Goal: Task Accomplishment & Management: Complete application form

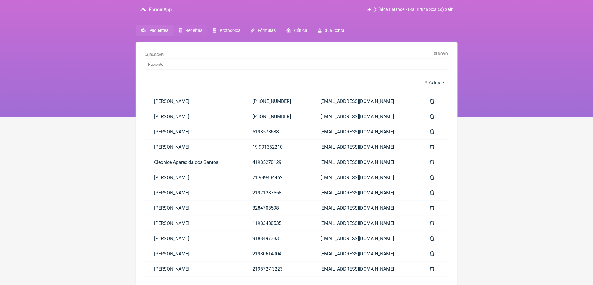
click at [202, 33] on span "Receitas" at bounding box center [194, 30] width 17 height 5
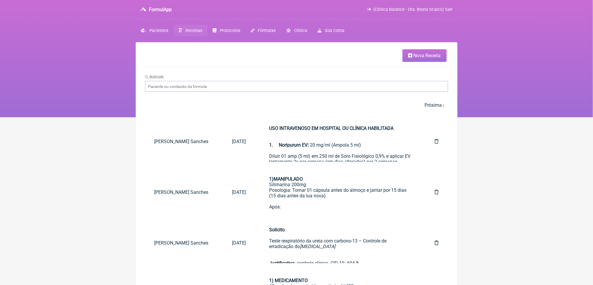
click at [418, 56] on span "Nova Receita" at bounding box center [427, 56] width 27 height 6
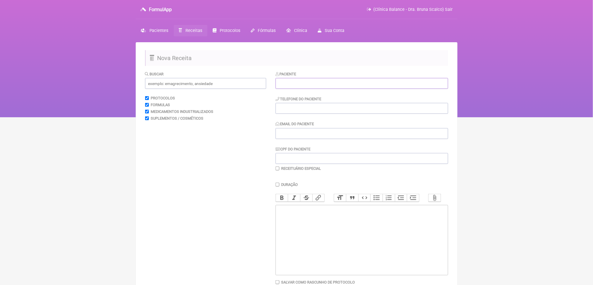
click at [352, 89] on input "text" at bounding box center [362, 83] width 173 height 11
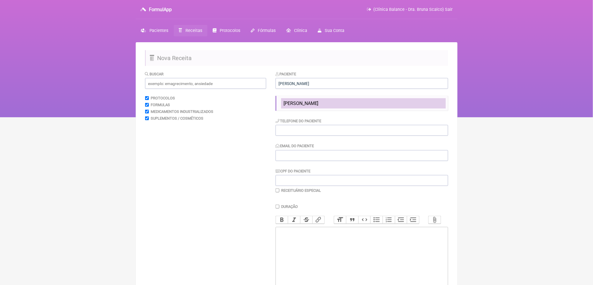
click at [307, 108] on li "[PERSON_NAME]" at bounding box center [363, 103] width 165 height 10
type input "[PERSON_NAME]"
type input "[PHONE_NUMBER]"
type input "[EMAIL_ADDRESS][DOMAIN_NAME]"
type input "111.363.148-14"
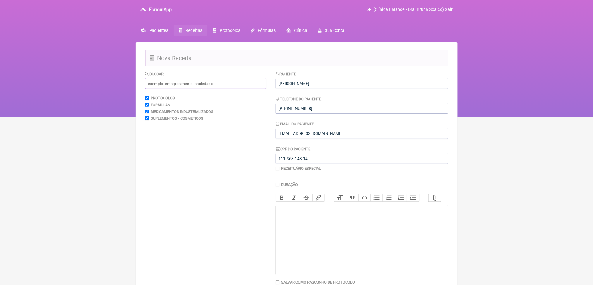
click at [233, 89] on input "text" at bounding box center [205, 83] width 121 height 11
type input "holter"
click at [233, 89] on input "holter" at bounding box center [205, 83] width 121 height 11
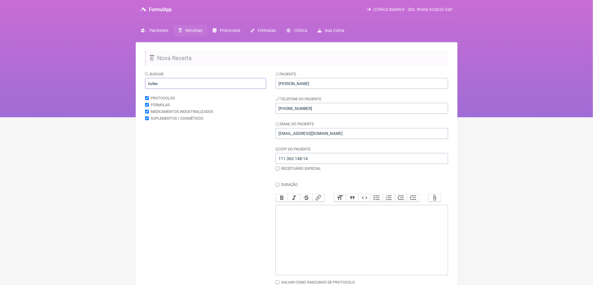
click at [233, 89] on input "holter" at bounding box center [205, 83] width 121 height 11
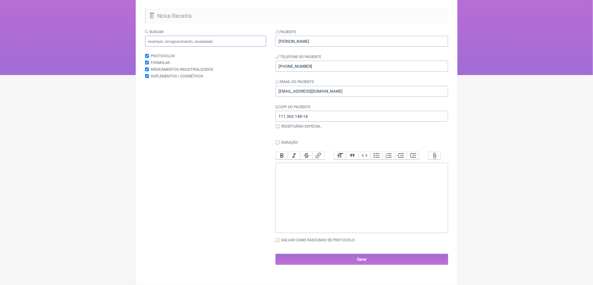
scroll to position [106, 0]
click at [378, 198] on trix-editor at bounding box center [362, 197] width 173 height 70
paste trix-editor "<div><strong><br>Tomografia Computadorizada de Artérias Coronárias com Escore d…"
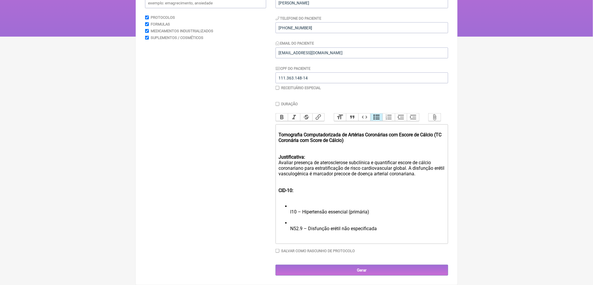
click at [293, 148] on div "Tomografia Computadorizada de Artérias Coronárias com Escore de Cálcio (TC Coro…" at bounding box center [362, 137] width 166 height 22
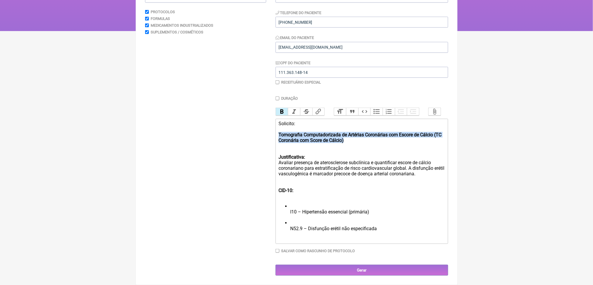
drag, startPoint x: 420, startPoint y: 176, endPoint x: 271, endPoint y: 169, distance: 149.5
click at [271, 169] on form "Buscar Protocolos Formulas Medicamentos Industrializados Suplementos / Cosmétic…" at bounding box center [296, 130] width 303 height 290
click at [288, 115] on button "Bold" at bounding box center [282, 112] width 12 height 8
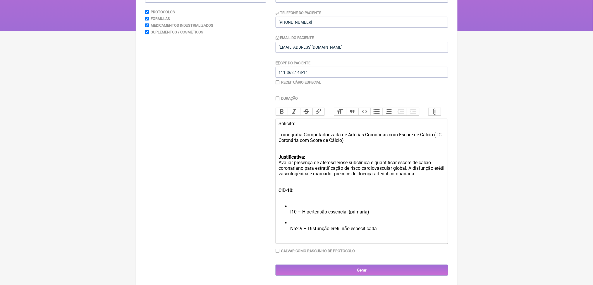
click at [319, 148] on div "Justificativa: Avaliar presença de aterosclerose subclínica e quantificar escor…" at bounding box center [362, 164] width 166 height 33
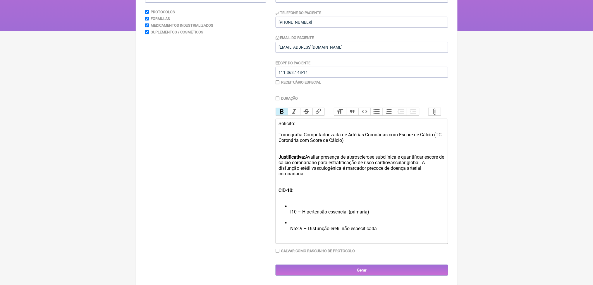
click at [374, 148] on div "Justificativa: Avaliar presença de aterosclerose subclínica e quantificar escor…" at bounding box center [362, 164] width 166 height 33
click at [333, 148] on div "Justificativa: Avaliar presença de aterosclerose subclínica e quantificar escor…" at bounding box center [362, 164] width 166 height 33
click at [303, 148] on div "Justificativa: Avaliar presença de aterosclerose subclínica e quantificar escor…" at bounding box center [362, 164] width 166 height 33
click at [327, 148] on div "Justificativa: Avaliar presença de aterosclerose subclínica e quantificar escor…" at bounding box center [362, 164] width 166 height 33
click at [338, 151] on div "Justificativa: Avaliar presença de aterosclerose subclínica e quantificar escor…" at bounding box center [362, 164] width 166 height 33
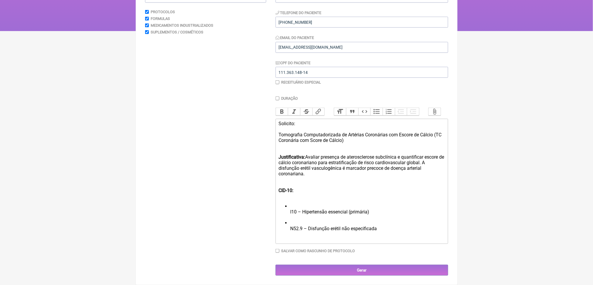
click at [359, 155] on div "Justificativa: Avaliar presença de aterosclerose subclínica e quantificar escor…" at bounding box center [362, 164] width 166 height 33
click at [310, 182] on div "CID-10:" at bounding box center [362, 190] width 166 height 17
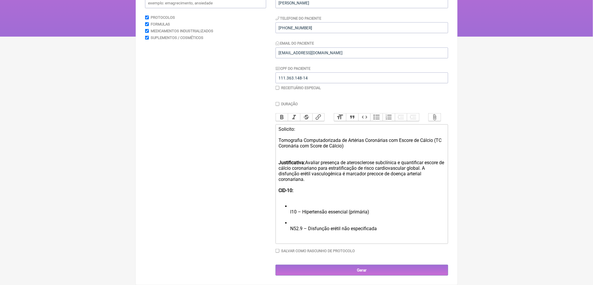
click at [310, 187] on div "CID-10:" at bounding box center [362, 192] width 166 height 11
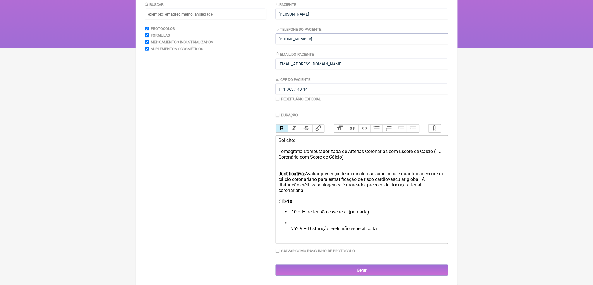
scroll to position [157, 0]
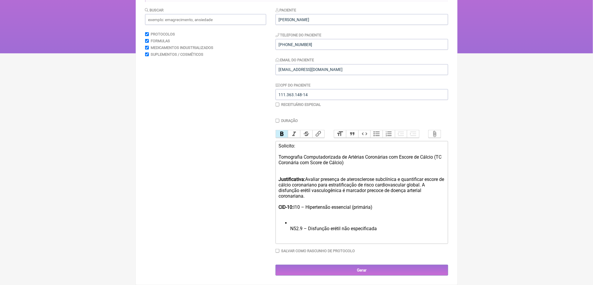
click at [420, 204] on div "CID-10: I10 – Hipertensão essencial (primária)" at bounding box center [362, 209] width 166 height 11
drag, startPoint x: 314, startPoint y: 186, endPoint x: 414, endPoint y: 184, distance: 99.6
click at [414, 204] on div "CID-10: I10 – Hipertensão essencial (primária)" at bounding box center [362, 209] width 166 height 11
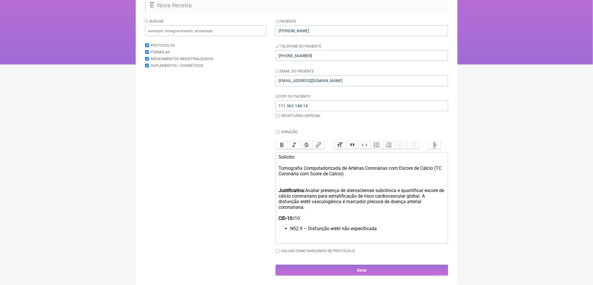
scroll to position [124, 0]
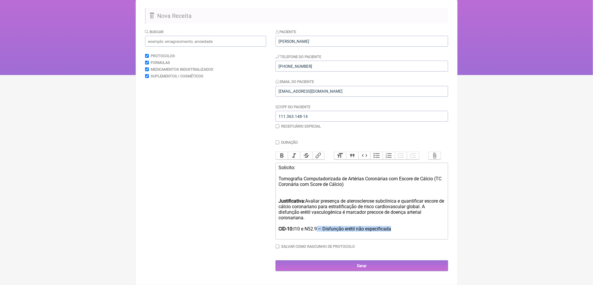
drag, startPoint x: 432, startPoint y: 222, endPoint x: 333, endPoint y: 221, distance: 98.4
click at [333, 226] on div "CID-10: I10 e N52.9 – Disfunção erétil não especificada" at bounding box center [362, 231] width 166 height 11
click at [328, 192] on div "Justificativa: Avaliar presença de aterosclerose subclínica e quantificar escor…" at bounding box center [362, 208] width 166 height 33
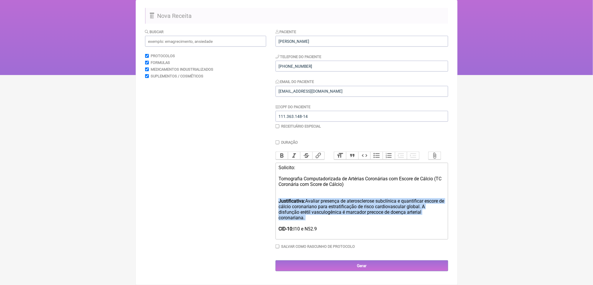
click at [328, 192] on div "Justificativa: Avaliar presença de aterosclerose subclínica e quantificar escor…" at bounding box center [362, 208] width 166 height 33
click at [315, 199] on div "Justificativa: Avaliar presença de aterosclerose subclínica e quantificar escor…" at bounding box center [362, 208] width 166 height 33
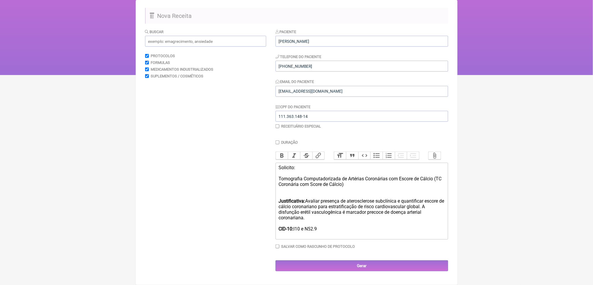
drag, startPoint x: 319, startPoint y: 176, endPoint x: 405, endPoint y: 208, distance: 91.9
click at [405, 208] on div "Justificativa: Avaliar presença de aterosclerose subclínica e quantificar escor…" at bounding box center [362, 208] width 166 height 33
paste trix-editor "<div>Solicito:<br><strong><br></strong>Tomografia Computadorizada de Artérias C…"
drag, startPoint x: 334, startPoint y: 192, endPoint x: 319, endPoint y: 199, distance: 17.0
click at [319, 199] on div "Justificativa: Avaliar o comprometimento aterosclerótico coronariano e quantifi…" at bounding box center [362, 208] width 166 height 33
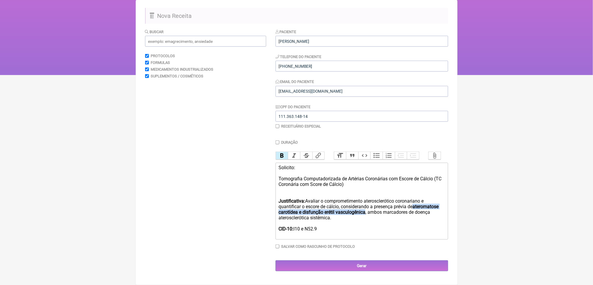
click at [285, 152] on button "Bold" at bounding box center [282, 156] width 12 height 8
click at [326, 192] on div "Justificativa: Avaliar o comprometimento aterosclerótico coronariano e quantifi…" at bounding box center [362, 208] width 166 height 33
click at [318, 192] on div "Justificativa: Avaliar o comprometimento aterosclerótico coronariano e quantifi…" at bounding box center [362, 208] width 166 height 33
click at [387, 192] on div "Justificativa: Avaliar o comprometimento aterosclerótico coronariano e quantifi…" at bounding box center [362, 208] width 166 height 33
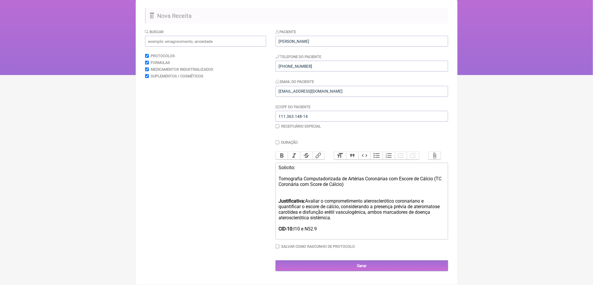
click at [327, 210] on div "Justificativa: Avaliar o comprometimento aterosclerótico coronariano e quantifi…" at bounding box center [362, 208] width 166 height 33
click at [322, 204] on div "Justificativa: Avaliar o comprometimento aterosclerótico coronariano e quantifi…" at bounding box center [362, 208] width 166 height 33
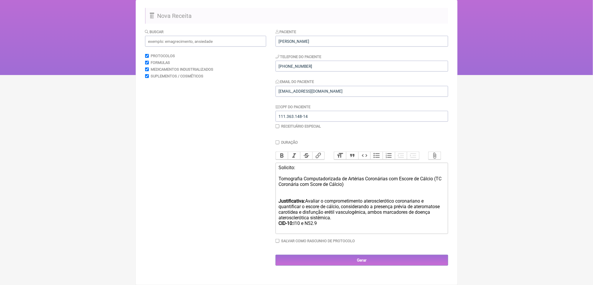
scroll to position [109, 0]
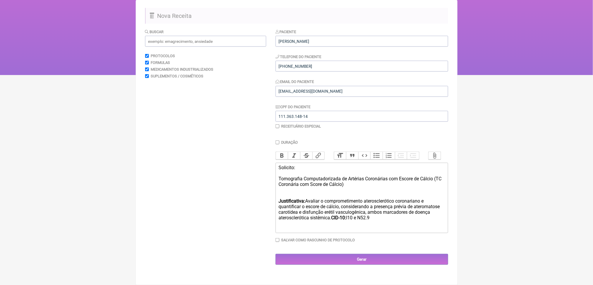
click at [289, 165] on div "Solicito: Tomografia Computadorizada de Artérias Coronárias com Escore de Cálci…" at bounding box center [362, 179] width 166 height 28
click at [287, 152] on button "Bold" at bounding box center [282, 156] width 12 height 8
click at [328, 226] on div "Justificativa: Avaliar o comprometimento aterosclerótico coronariano e quantifi…" at bounding box center [362, 208] width 166 height 33
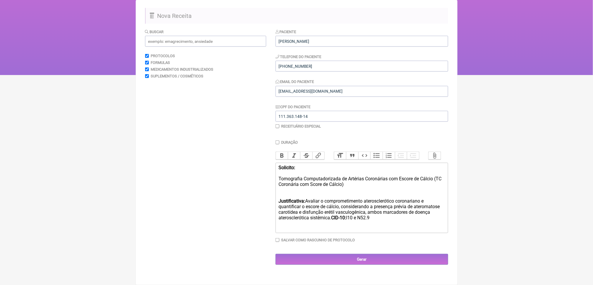
scroll to position [106, 0]
type trix-editor "<div><strong>Solicito:<br><br></strong>Tomografia Computadorizada de Artérias C…"
click at [364, 264] on input "Gerar" at bounding box center [362, 259] width 173 height 11
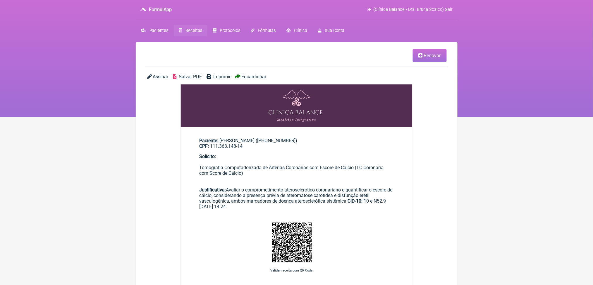
click at [200, 79] on span "Salvar PDF" at bounding box center [190, 77] width 23 height 6
click at [199, 34] on link "Receitas" at bounding box center [191, 30] width 34 height 11
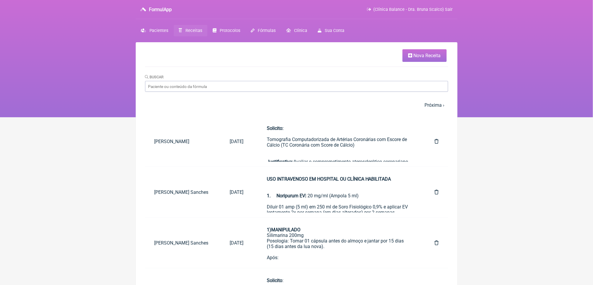
click at [414, 58] on span "Nova Receita" at bounding box center [427, 56] width 27 height 6
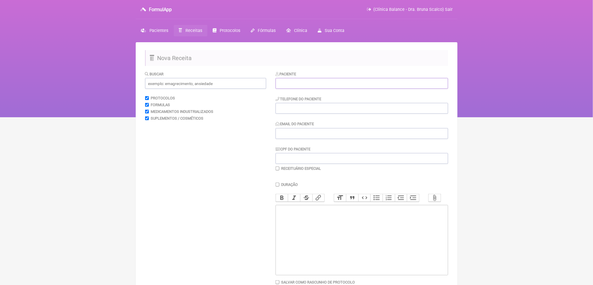
click at [362, 89] on input "text" at bounding box center [362, 83] width 173 height 11
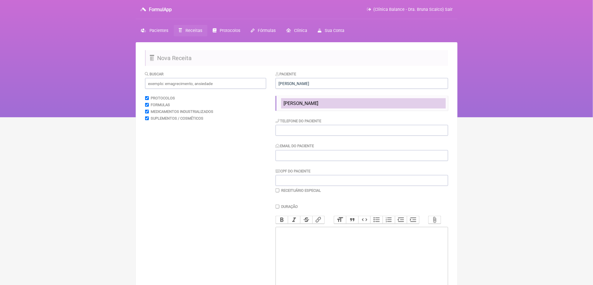
click at [333, 108] on li "[PERSON_NAME]" at bounding box center [363, 103] width 165 height 10
type input "[PERSON_NAME]"
type input "[PHONE_NUMBER]"
type input "[EMAIL_ADDRESS][DOMAIN_NAME]"
type input "111.363.148-14"
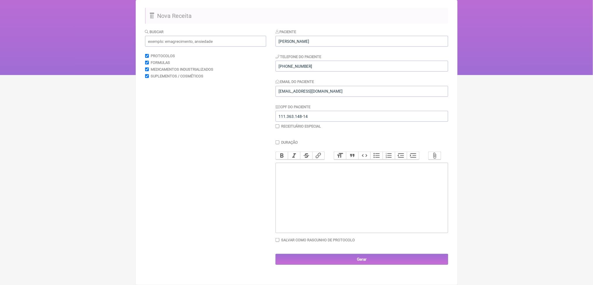
scroll to position [57, 0]
click at [386, 213] on trix-editor at bounding box center [362, 197] width 173 height 70
paste trix-editor "<div><strong><br>Holter 24h (Eletrocardiograma Contínuo)<br></strong><br></div>…"
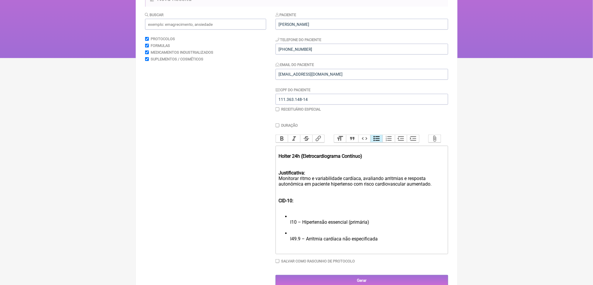
click at [282, 198] on trix-editor "Holter 24h (Eletrocardiograma Contínuo) Justificativa: Monitorar ritmo e variab…" at bounding box center [362, 200] width 173 height 108
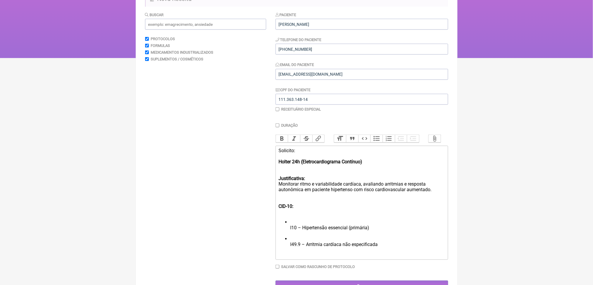
click at [304, 164] on strong "Holter 24h (Eletrocardiograma Contínuo)" at bounding box center [321, 162] width 84 height 6
click at [288, 142] on button "Bold" at bounding box center [282, 139] width 12 height 8
click at [294, 170] on div "Solicito: Holter 24h (Eletrocardiograma Contínuo)" at bounding box center [362, 159] width 166 height 22
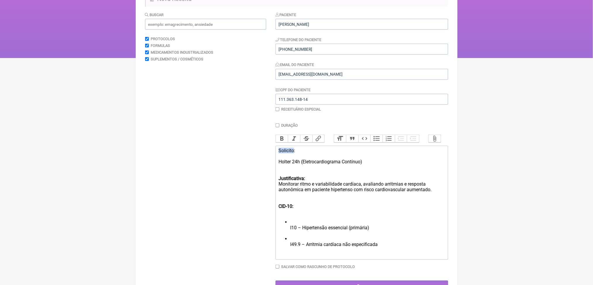
click at [294, 170] on div "Solicito: Holter 24h (Eletrocardiograma Contínuo)" at bounding box center [362, 159] width 166 height 22
click at [284, 142] on button "Bold" at bounding box center [282, 139] width 12 height 8
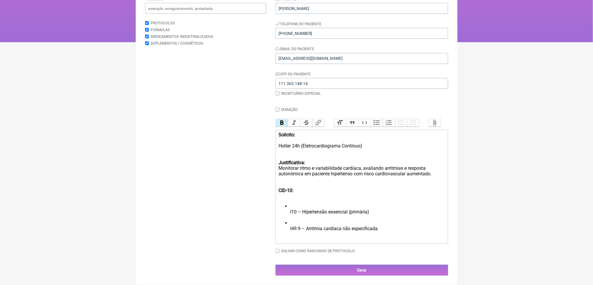
scroll to position [119, 0]
drag, startPoint x: 396, startPoint y: 155, endPoint x: 311, endPoint y: 152, distance: 84.7
click at [311, 152] on div "Solicito: Holter 24h (Eletrocardiograma Contínuo)" at bounding box center [362, 143] width 166 height 22
click at [318, 174] on div "Justificativa: Monitorar ritmo e variabilidade cardíaca, avaliando arritmias e …" at bounding box center [362, 168] width 166 height 28
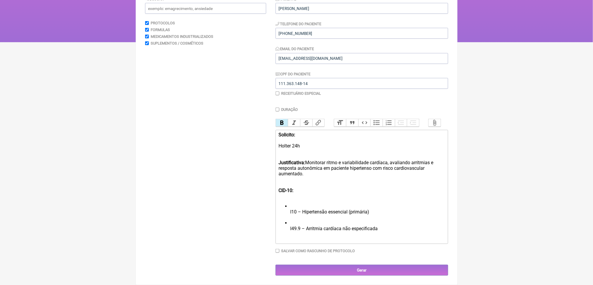
click at [355, 175] on div "Justificativa: Monitorar ritmo e variabilidade cardíaca, avaliando arritmias e …" at bounding box center [362, 168] width 166 height 28
click at [324, 182] on div "Justificativa: Monitorar ritmo e variabilidade cardíaca, avaliando arritmias e …" at bounding box center [362, 168] width 166 height 28
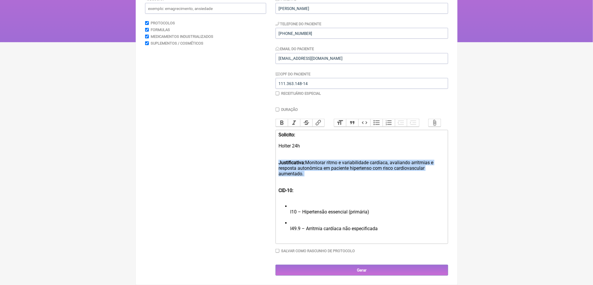
click at [324, 182] on div "Justificativa: Monitorar ritmo e variabilidade cardíaca, avaliando arritmias e …" at bounding box center [362, 168] width 166 height 28
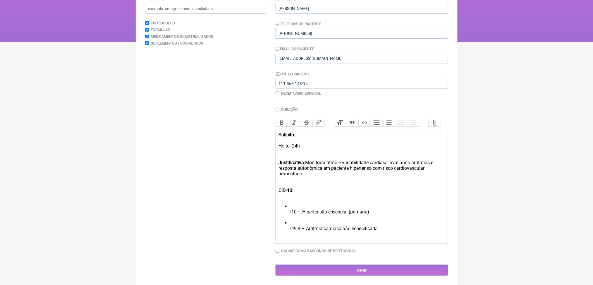
click at [317, 199] on div "CID-10:" at bounding box center [362, 190] width 166 height 17
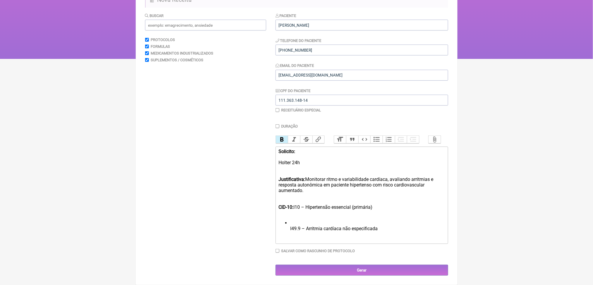
click at [425, 212] on div "CID-10: I10 – Hipertensão essencial (primária)" at bounding box center [362, 207] width 166 height 17
click at [381, 237] on li "I49.9 – Arritmia cardíaca não especificada" at bounding box center [367, 228] width 155 height 17
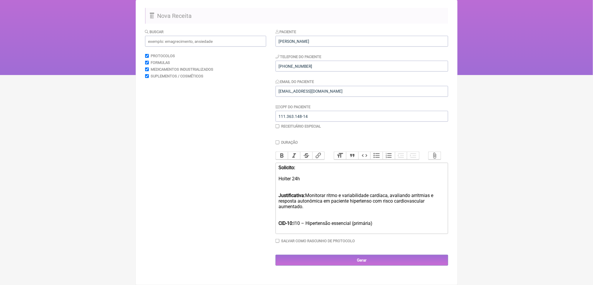
scroll to position [106, 0]
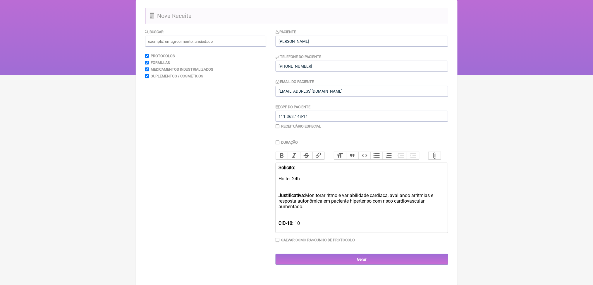
click at [423, 199] on div "Justificativa: Monitorar ritmo e variabilidade cardíaca, avaliando arritmias e …" at bounding box center [362, 201] width 166 height 28
click at [330, 188] on div "Justificativa: Monitorar ritmo e variabilidade cardíaca, avaliando arritmias e …" at bounding box center [362, 198] width 166 height 22
type trix-editor "<div><strong>Solicito:<br><br></strong>Holter 24h&nbsp;<br><br></div><div><stro…"
click at [344, 220] on trix-editor "Solicito: Holter 24h Justificativa: Avaliar ritmo e variabilidade cardíaca, ava…" at bounding box center [362, 197] width 173 height 70
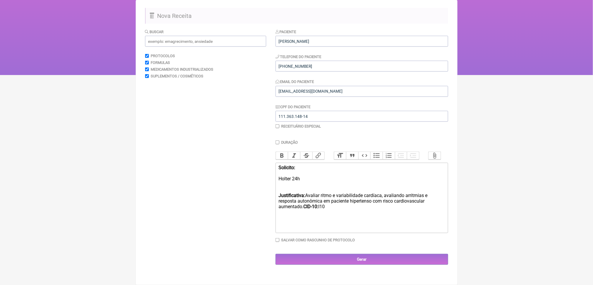
click at [316, 176] on div "Solicito: Holter 24h" at bounding box center [362, 176] width 166 height 22
click at [346, 264] on input "Gerar" at bounding box center [362, 259] width 173 height 11
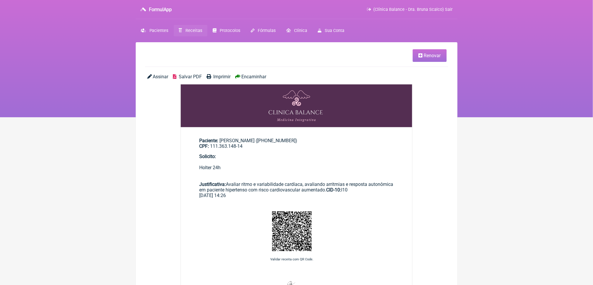
click at [194, 79] on span "Salvar PDF" at bounding box center [190, 77] width 23 height 6
click at [182, 32] on icon at bounding box center [180, 30] width 3 height 4
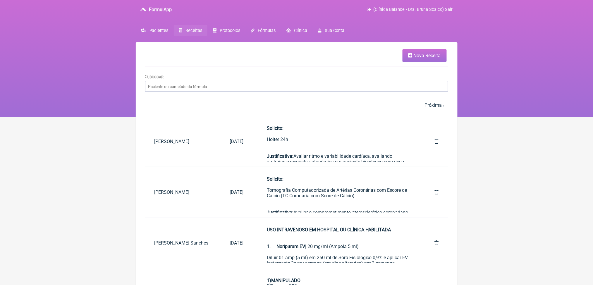
click at [434, 57] on span "Nova Receita" at bounding box center [427, 56] width 27 height 6
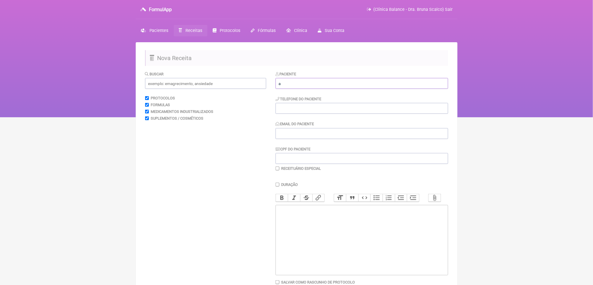
click at [339, 89] on input "a" at bounding box center [362, 83] width 173 height 11
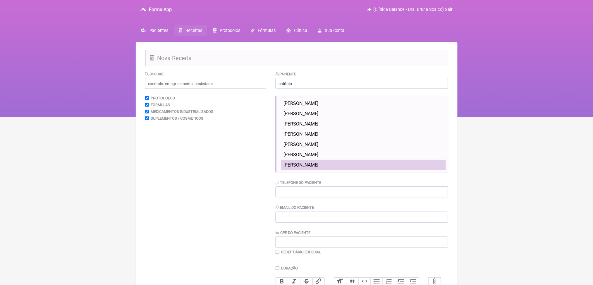
click at [319, 167] on span "[PERSON_NAME]" at bounding box center [301, 165] width 35 height 6
type input "[PERSON_NAME]"
type input "[PHONE_NUMBER]"
type input "[EMAIL_ADDRESS][DOMAIN_NAME]"
type input "111.363.148-14"
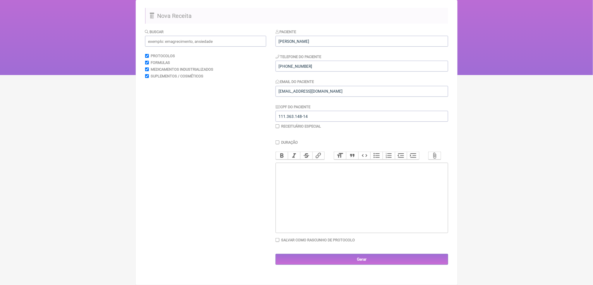
scroll to position [104, 0]
click at [395, 170] on trix-editor at bounding box center [362, 197] width 173 height 70
paste trix-editor "<div><strong><br>MAPA 24h (Monitorização Ambulatorial da Pressão Arterial)<br><…"
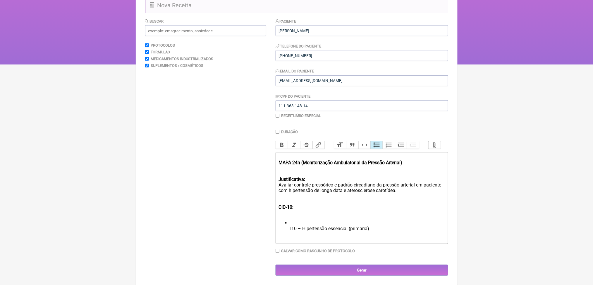
click at [282, 154] on div "MAPA 24h (Monitorização Ambulatorial da Pressão Arterial)" at bounding box center [362, 162] width 166 height 17
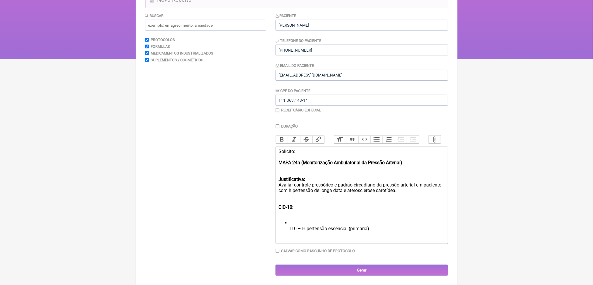
click at [307, 165] on strong "MAPA 24h (Monitorização Ambulatorial da Pressão Arterial)" at bounding box center [341, 163] width 124 height 6
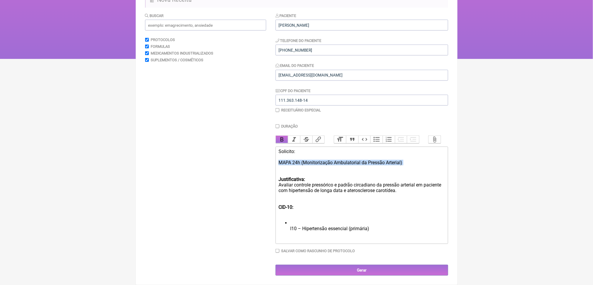
click at [288, 136] on button "Bold" at bounding box center [282, 140] width 12 height 8
click at [322, 192] on div "Justificativa: Avaliar controle pressórico e padrão circadiano da pressão arter…" at bounding box center [362, 185] width 166 height 28
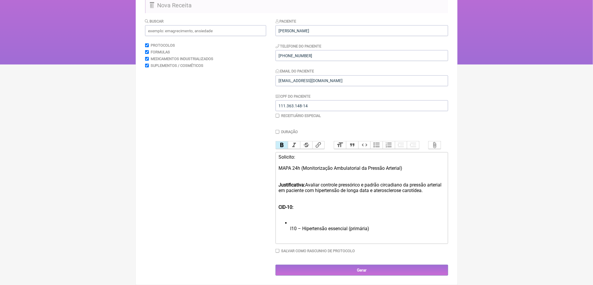
click at [352, 192] on div "Justificativa: Avaliar controle pressórico e padrão circadiano da pressão arter…" at bounding box center [362, 187] width 166 height 22
click at [384, 199] on div "Justificativa: Avaliar controle pressórico e padrão circadiano da pressão arter…" at bounding box center [362, 187] width 166 height 22
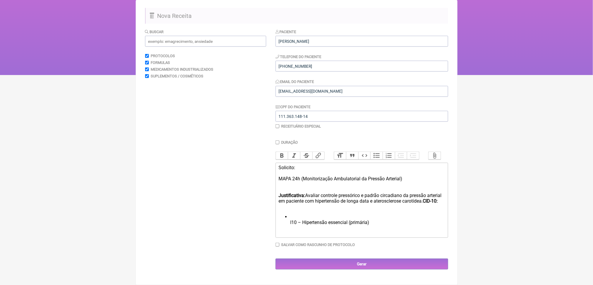
click at [391, 204] on div "Justificativa: Avaliar controle pressórico e padrão circadiano da pressão arter…" at bounding box center [362, 198] width 166 height 22
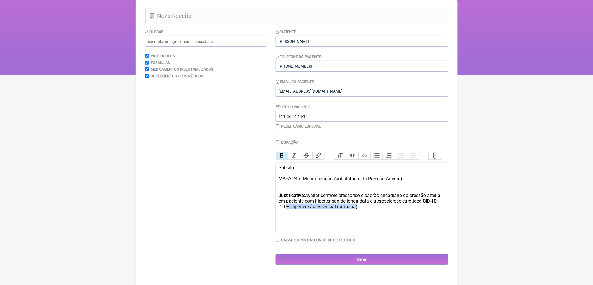
drag, startPoint x: 395, startPoint y: 204, endPoint x: 406, endPoint y: 211, distance: 12.8
click at [406, 211] on div "Justificativa: Avaliar controle pressórico e padrão circadiano da pressão arter…" at bounding box center [362, 201] width 166 height 28
type trix-editor "<div>Solicito:<br><strong><br></strong>MAPA 24h (Monitorização Ambulatorial da …"
drag, startPoint x: 365, startPoint y: 203, endPoint x: 387, endPoint y: 204, distance: 22.8
click at [387, 204] on div "Justificativa: Avaliar controle pressórico e padrão circadiano da pressão arter…" at bounding box center [362, 201] width 166 height 28
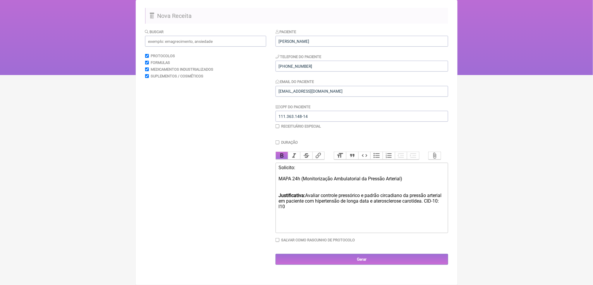
click at [284, 152] on button "Bold" at bounding box center [282, 156] width 12 height 8
click at [295, 165] on div "Solicito: MAPA 24h (Monitorização Ambulatorial da Pressão Arterial)" at bounding box center [362, 176] width 166 height 22
click at [288, 152] on button "Bold" at bounding box center [282, 156] width 12 height 8
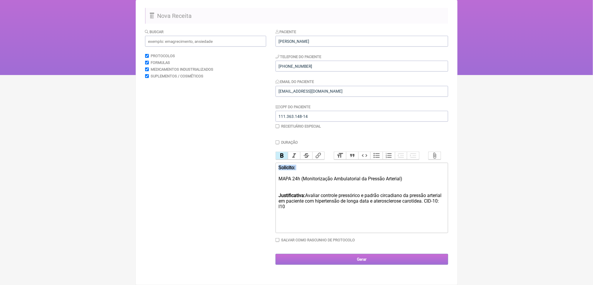
click at [361, 264] on input "Gerar" at bounding box center [362, 259] width 173 height 11
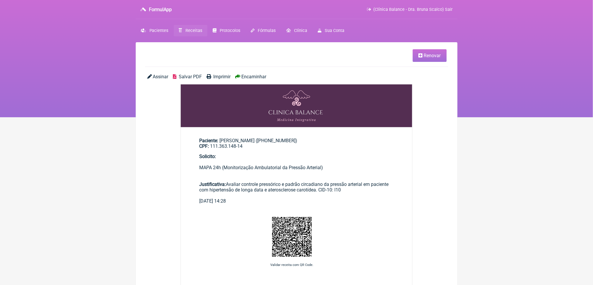
click at [202, 79] on span "Salvar PDF" at bounding box center [190, 77] width 23 height 6
click at [196, 35] on link "Receitas" at bounding box center [191, 30] width 34 height 11
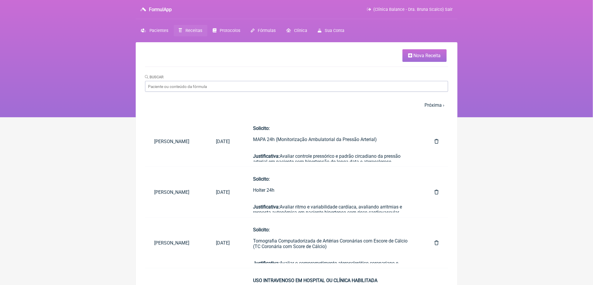
click at [415, 57] on span "Nova Receita" at bounding box center [427, 56] width 27 height 6
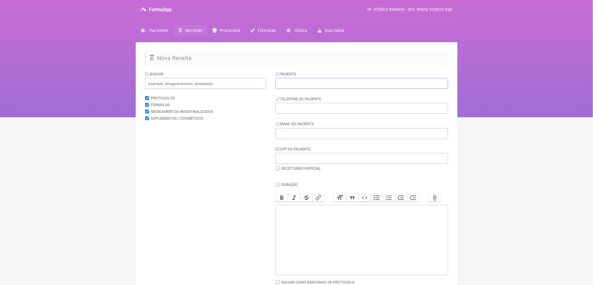
click at [314, 89] on input "text" at bounding box center [362, 83] width 173 height 11
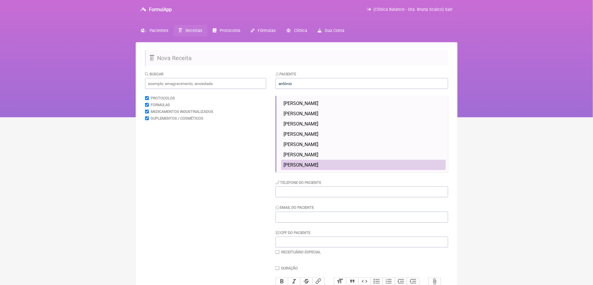
click at [316, 170] on li "[PERSON_NAME]" at bounding box center [363, 165] width 165 height 10
type input "[PERSON_NAME]"
type input "(11) 99692-4456"
type input "mamagalatti1967@gmail.com"
type input "111.363.148-14"
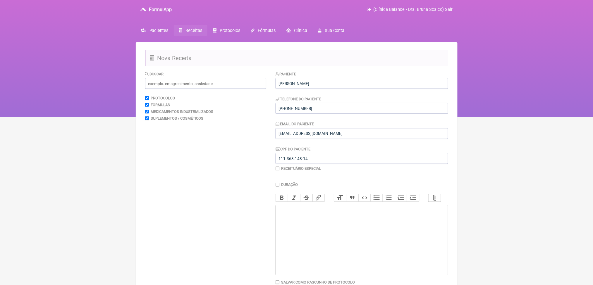
click at [190, 114] on label "Medicamentos Industrializados" at bounding box center [182, 111] width 63 height 4
click at [149, 113] on input "Medicamentos Industrializados" at bounding box center [147, 111] width 4 height 4
click at [190, 114] on label "Medicamentos Industrializados" at bounding box center [182, 111] width 63 height 4
click at [149, 113] on input "Medicamentos Industrializados" at bounding box center [147, 111] width 4 height 4
checkbox input "true"
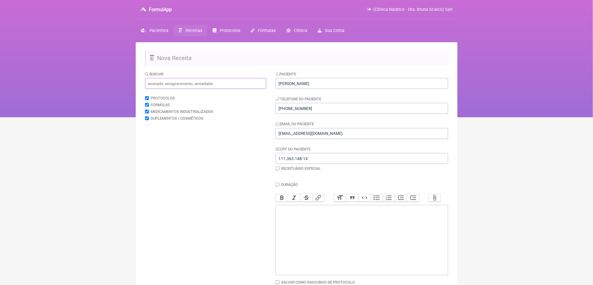
click at [204, 89] on input "text" at bounding box center [205, 83] width 121 height 11
click at [324, 257] on trix-editor at bounding box center [362, 240] width 173 height 70
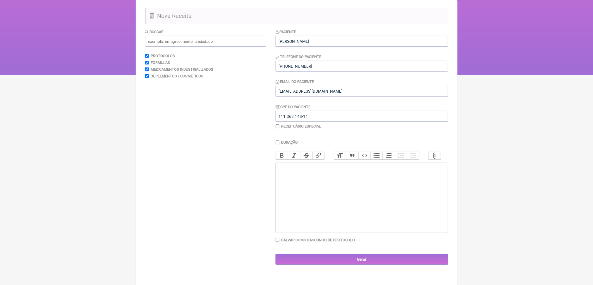
scroll to position [106, 0]
paste trix-editor "<div><strong><br>Teste Ergométrico (Prova de Esforço)<br></strong><br></div><di…"
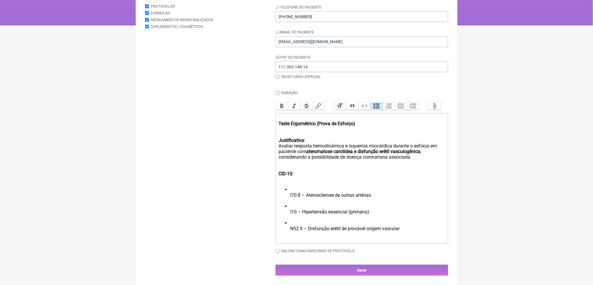
click at [284, 132] on div "Teste Ergométrico (Prova de Esforço)" at bounding box center [362, 123] width 166 height 17
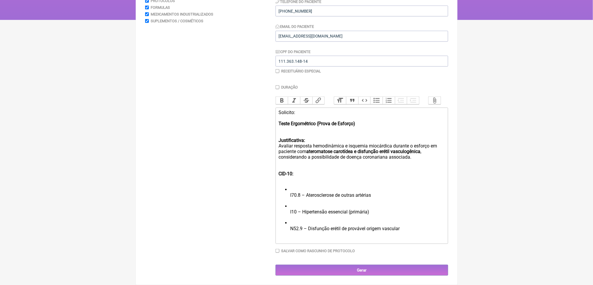
click at [313, 126] on strong "Teste Ergométrico (Prova de Esforço)" at bounding box center [317, 124] width 77 height 6
click at [283, 104] on button "Bold" at bounding box center [282, 101] width 12 height 8
click at [384, 132] on div "Solicito: Teste Ergométrico (Prova de Esforço)" at bounding box center [362, 120] width 166 height 22
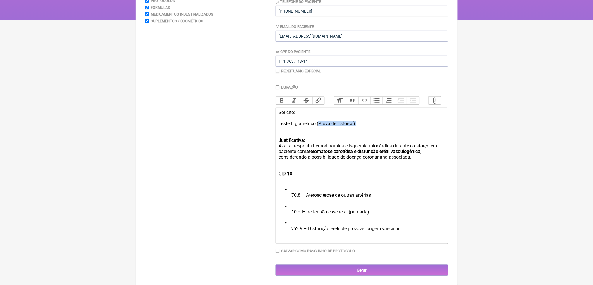
drag, startPoint x: 384, startPoint y: 168, endPoint x: 337, endPoint y: 169, distance: 47.1
click at [337, 132] on div "Solicito: Teste Ergométrico (Prova de Esforço)" at bounding box center [362, 120] width 166 height 22
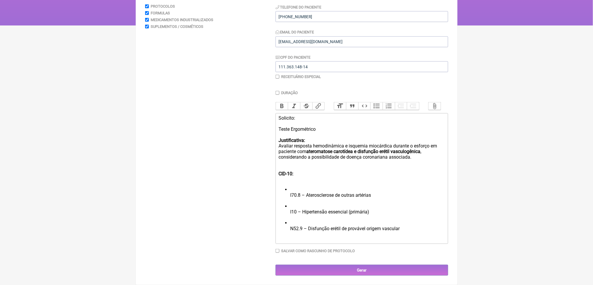
click at [294, 132] on div "Solicito: Teste Ergométrico" at bounding box center [362, 123] width 166 height 17
click at [282, 110] on button "Bold" at bounding box center [282, 106] width 12 height 8
click at [320, 165] on div "Justificativa: Avaliar resposta hemodinâmica e isquemia miocárdica durante o es…" at bounding box center [362, 148] width 166 height 33
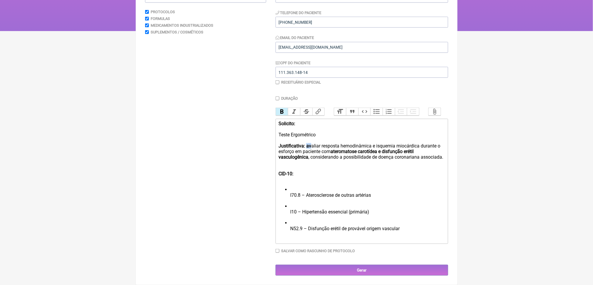
drag, startPoint x: 316, startPoint y: 181, endPoint x: 322, endPoint y: 181, distance: 5.9
click at [322, 165] on div "Justificativa: av aliar resposta hemodinâmica e isquemia miocárdica durante o e…" at bounding box center [362, 151] width 166 height 28
click at [288, 115] on button "Bold" at bounding box center [282, 112] width 12 height 8
click at [342, 165] on div "Justificativa: avaliar resposta hemodinâmica e isquemia miocárdica durante o es…" at bounding box center [362, 151] width 166 height 28
drag, startPoint x: 408, startPoint y: 189, endPoint x: 392, endPoint y: 194, distance: 16.0
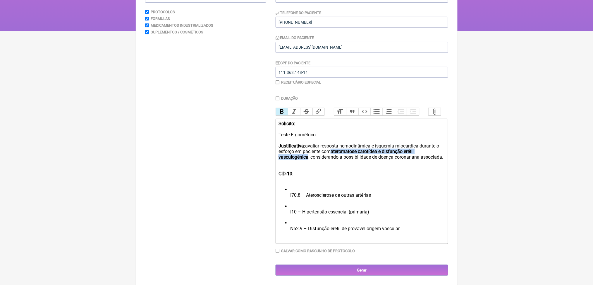
click at [392, 165] on div "Justificativa: avaliar resposta hemodinâmica e isquemia miocárdica durante o es…" at bounding box center [362, 151] width 166 height 28
click at [285, 115] on button "Bold" at bounding box center [282, 112] width 12 height 8
click at [371, 165] on div "Justificativa: avaliar resposta hemodinâmica e isquemia miocárdica durante o es…" at bounding box center [362, 151] width 166 height 28
click at [324, 182] on div "CID-10:" at bounding box center [362, 173] width 166 height 17
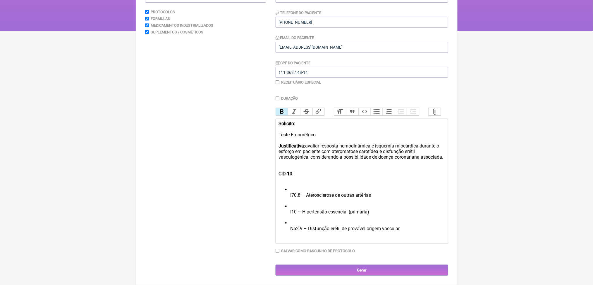
click at [320, 182] on div "CID-10:" at bounding box center [362, 173] width 166 height 17
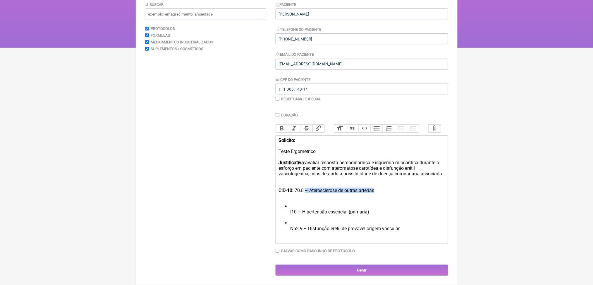
drag, startPoint x: 318, startPoint y: 223, endPoint x: 427, endPoint y: 224, distance: 109.5
click at [427, 199] on div "CID-10: I70.8 – Aterosclerose de outras artérias" at bounding box center [362, 190] width 166 height 17
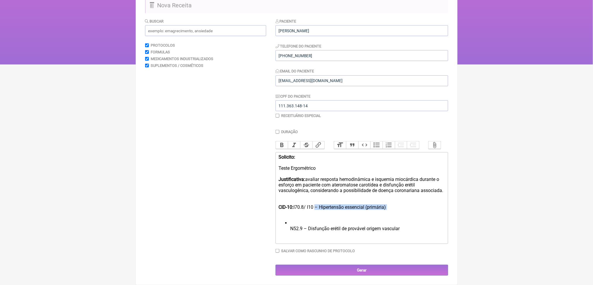
drag, startPoint x: 331, startPoint y: 225, endPoint x: 413, endPoint y: 229, distance: 82.1
click at [413, 215] on div "CID-10: I70.8/ I10 – Hipertensão essencial (primária)" at bounding box center [362, 207] width 166 height 17
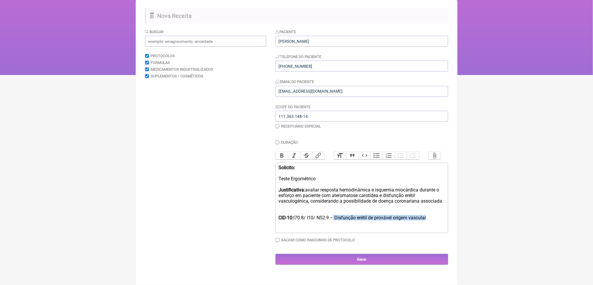
drag, startPoint x: 351, startPoint y: 223, endPoint x: 364, endPoint y: 233, distance: 16.9
click at [364, 226] on div "CID-10: I70.8/ I10/ N52.9 – Disfunção erétil de provável origem vascular" at bounding box center [362, 217] width 166 height 17
type trix-editor "<div><strong>Solicito:<br><br></strong>Teste Ergométrico</div><div><strong><br>…"
click at [280, 242] on input "Salvar como rascunho de Protocolo" at bounding box center [278, 240] width 4 height 4
checkbox input "true"
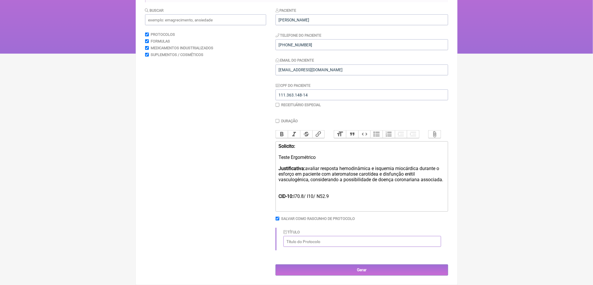
click at [390, 247] on input "Título" at bounding box center [363, 241] width 158 height 11
type input "Teste ergométrico"
click at [371, 266] on input "Gerar" at bounding box center [362, 269] width 173 height 11
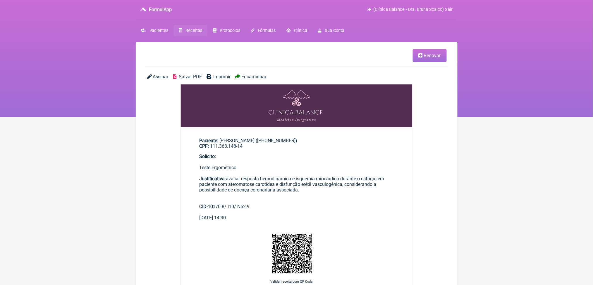
click at [196, 79] on span "Salvar PDF" at bounding box center [190, 77] width 23 height 6
click at [202, 33] on span "Receitas" at bounding box center [194, 30] width 17 height 5
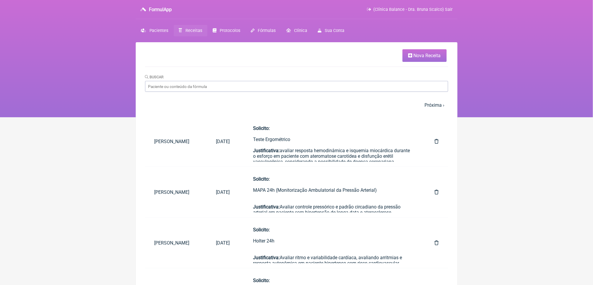
click at [418, 57] on span "Nova Receita" at bounding box center [427, 56] width 27 height 6
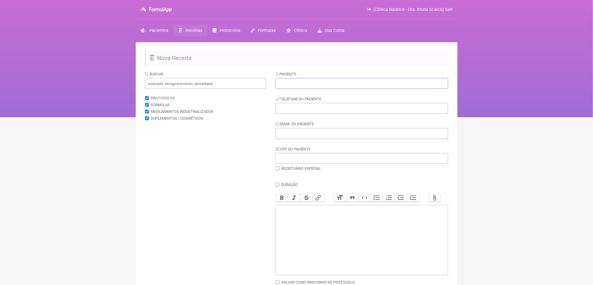
click at [333, 89] on input "text" at bounding box center [362, 83] width 173 height 11
click at [291, 89] on input "ant^nio russo" at bounding box center [362, 83] width 173 height 11
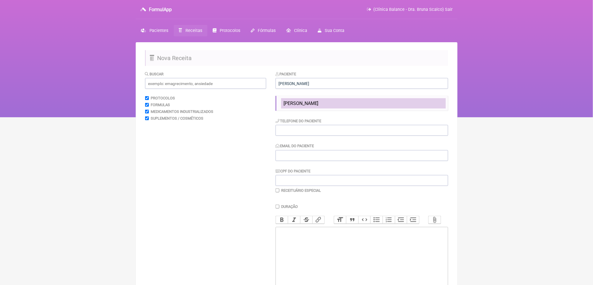
click at [309, 108] on li "[PERSON_NAME]" at bounding box center [363, 103] width 165 height 10
type input "[PERSON_NAME]"
type input "(11) 99692-4456"
type input "mamagalatti1967@gmail.com"
type input "111.363.148-14"
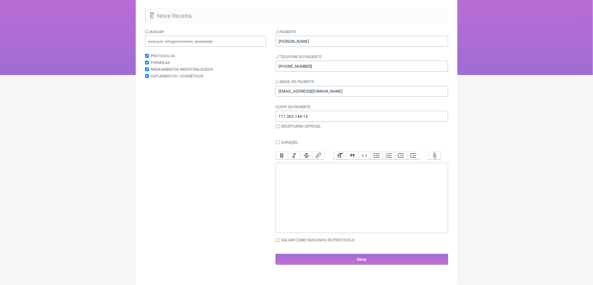
scroll to position [50, 0]
click at [213, 40] on input "a" at bounding box center [205, 41] width 121 height 11
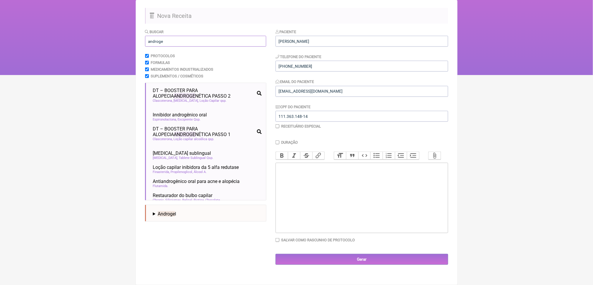
type input "androge"
click at [197, 216] on summary "Androge l" at bounding box center [207, 214] width 109 height 6
click at [170, 216] on li "Gel | 10 MG/G" at bounding box center [207, 220] width 109 height 8
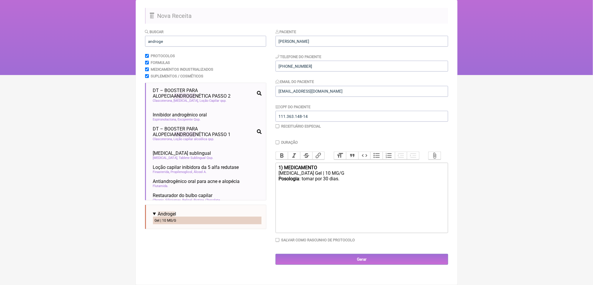
scroll to position [106, 0]
drag, startPoint x: 365, startPoint y: 166, endPoint x: 310, endPoint y: 168, distance: 54.5
click at [310, 176] on div "Posologia : tomar por 30 dias." at bounding box center [362, 181] width 166 height 11
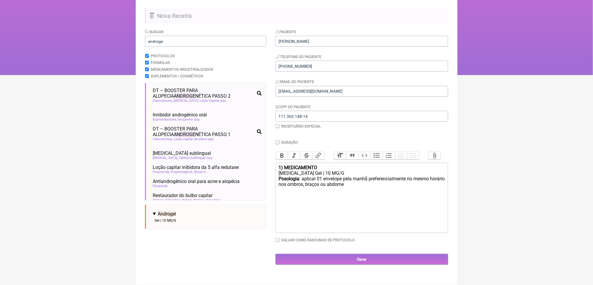
click at [324, 176] on div "Posologia : aplicar 01 envelope pela manhã preferencialmente no mesmo horário n…" at bounding box center [362, 184] width 166 height 17
click at [325, 185] on div "Posologia : aplicar 01 envelope pela manhã preferencialmente no mesmo horário n…" at bounding box center [362, 184] width 166 height 17
click at [345, 170] on div "Androgel Gel | 10 MG/G" at bounding box center [362, 173] width 166 height 6
click at [333, 184] on div "Posologia : aplicar 01 envelope pela manhã preferencialmente no mesmo horário n…" at bounding box center [362, 181] width 166 height 11
click at [301, 165] on strong "1) MEDICAMENTO" at bounding box center [298, 168] width 39 height 6
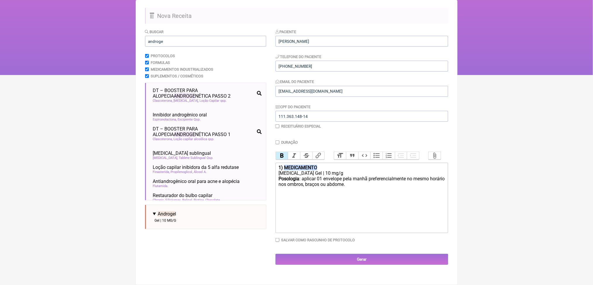
click at [301, 165] on strong "1) MEDICAMENTO" at bounding box center [298, 168] width 39 height 6
click at [308, 170] on div "[MEDICAL_DATA] Gel | 10 mg/g" at bounding box center [362, 173] width 166 height 6
click at [280, 162] on trix-editor "1) INDUSTRIALIZADO Androgel Gel | 10 mg/g Posologia : aplicar 01 envelope pela …" at bounding box center [362, 197] width 173 height 70
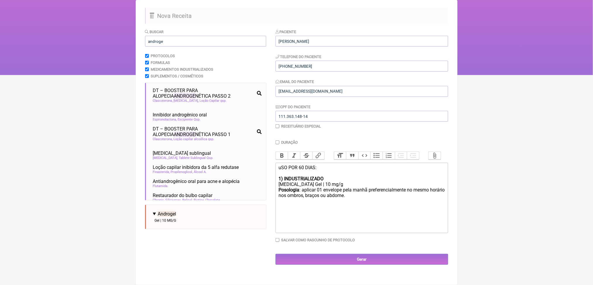
click at [290, 165] on div "uSO POR 60 DIAS: 1) INDUSTRIALIZADO" at bounding box center [362, 173] width 166 height 17
click at [320, 199] on trix-editor "Uso por 60 dias: 1) INDUSTRIALIZADO Androgel Gel | 10 mg/g Posologia : aplicar …" at bounding box center [362, 197] width 173 height 70
click at [324, 187] on div "Posologia : aplicar 01 envelope pela manhã preferencialmente no mesmo horário n…" at bounding box center [362, 192] width 166 height 11
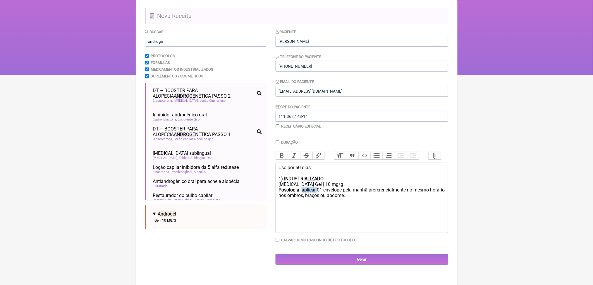
click at [324, 187] on div "Posologia : aplicar 01 envelope pela manhã preferencialmente no mesmo horário n…" at bounding box center [362, 192] width 166 height 11
click at [358, 187] on div "Posologia : aplicar 01 envelope pela manhã preferencialmente no mesmo horário n…" at bounding box center [362, 192] width 166 height 11
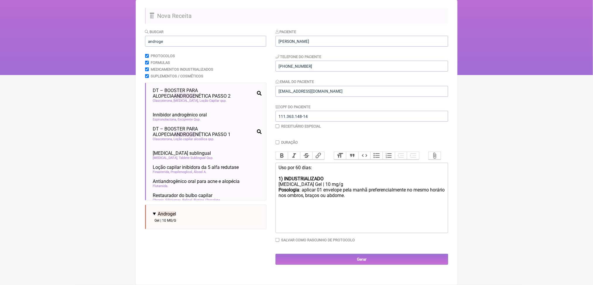
click at [334, 187] on div "Posologia : aplicar 01 envelope pela manhã preferencialmente no mesmo horário n…" at bounding box center [362, 192] width 166 height 11
click at [394, 187] on div "Posologia : aplicar 01 envelope pela manhã preferencialmente no mesmo horário n…" at bounding box center [362, 192] width 166 height 11
click at [377, 189] on div "Posologia : aplicar 01 envelope pela manhã, preferencialmente no mesmo horário …" at bounding box center [362, 192] width 166 height 11
type trix-editor "<div>Uso por 60 dias:<br><br><strong>1) INDUSTRIALIZADO</strong></div><div>Andr…"
click at [374, 263] on input "Gerar" at bounding box center [362, 259] width 173 height 11
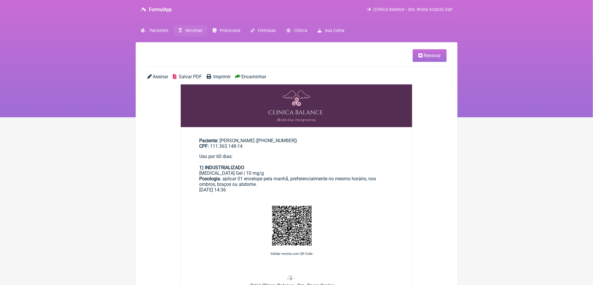
click at [202, 79] on span "Salvar PDF" at bounding box center [190, 77] width 23 height 6
click at [202, 33] on span "Receitas" at bounding box center [194, 30] width 17 height 5
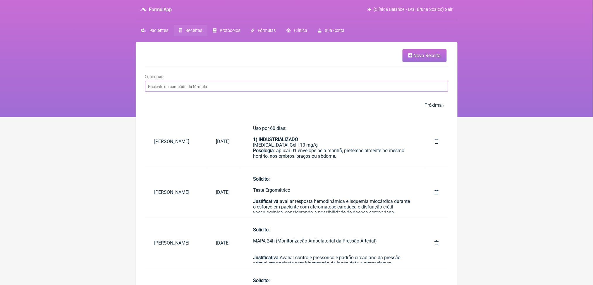
click at [201, 92] on input "Buscar" at bounding box center [296, 86] width 303 height 11
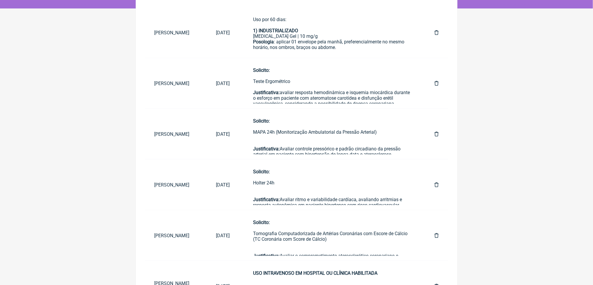
scroll to position [121, 0]
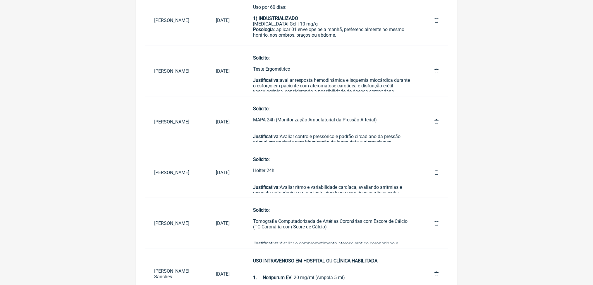
type input "[PERSON_NAME]"
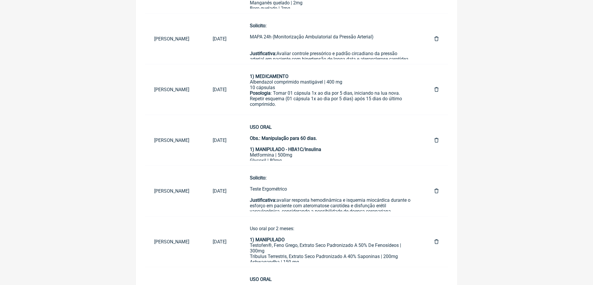
scroll to position [540, 0]
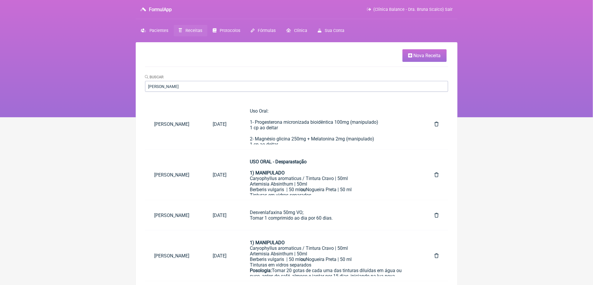
click at [202, 34] on link "Receitas" at bounding box center [191, 30] width 34 height 11
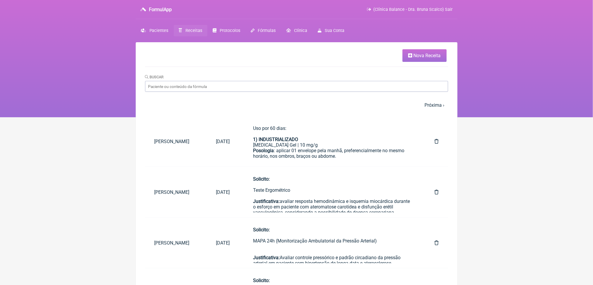
scroll to position [0, 0]
click at [430, 107] on link "Próxima ›" at bounding box center [435, 105] width 20 height 6
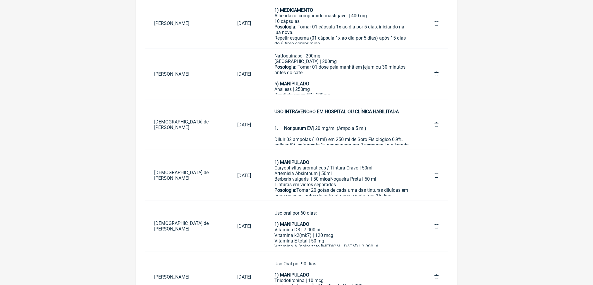
scroll to position [148, 0]
